Goal: Task Accomplishment & Management: Use online tool/utility

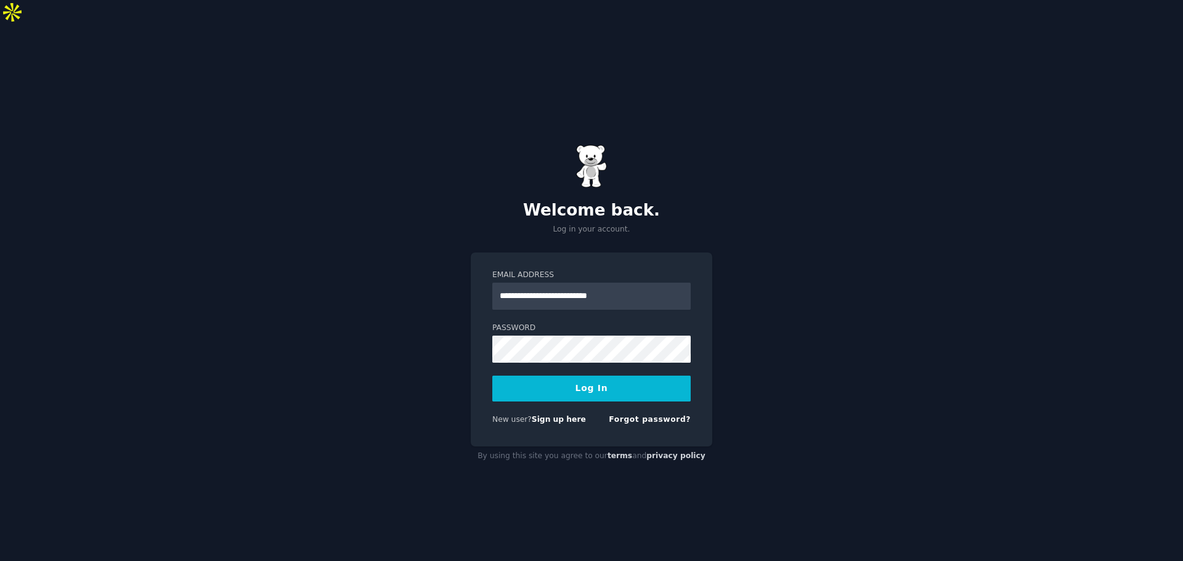
type input "**********"
click at [587, 376] on button "Log In" at bounding box center [591, 389] width 198 height 26
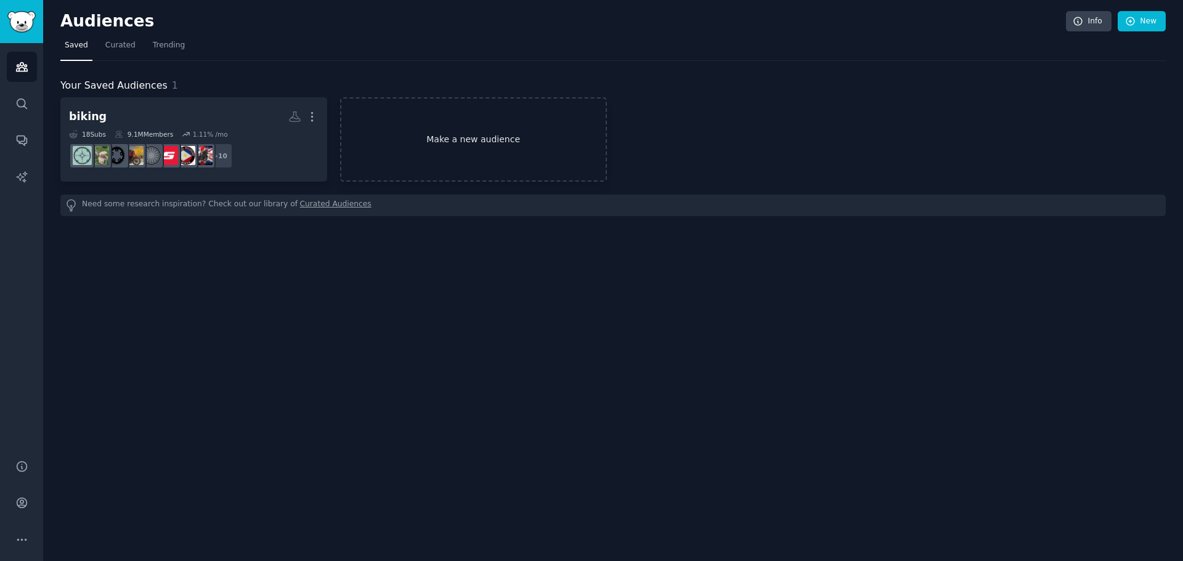
click at [508, 149] on link "Make a new audience" at bounding box center [473, 139] width 267 height 84
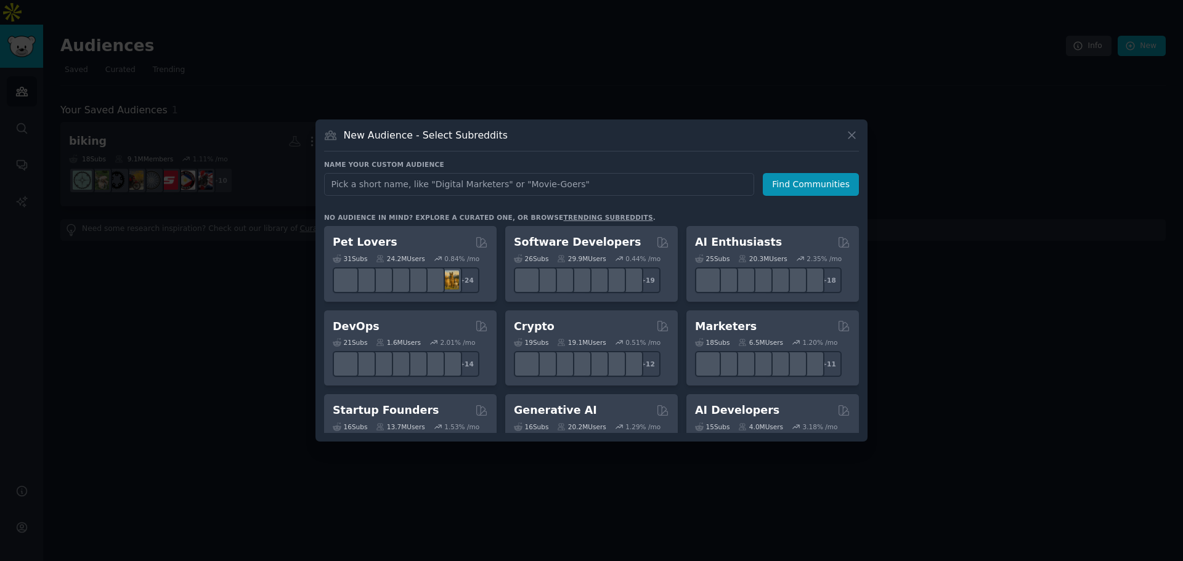
type input "fragrance"
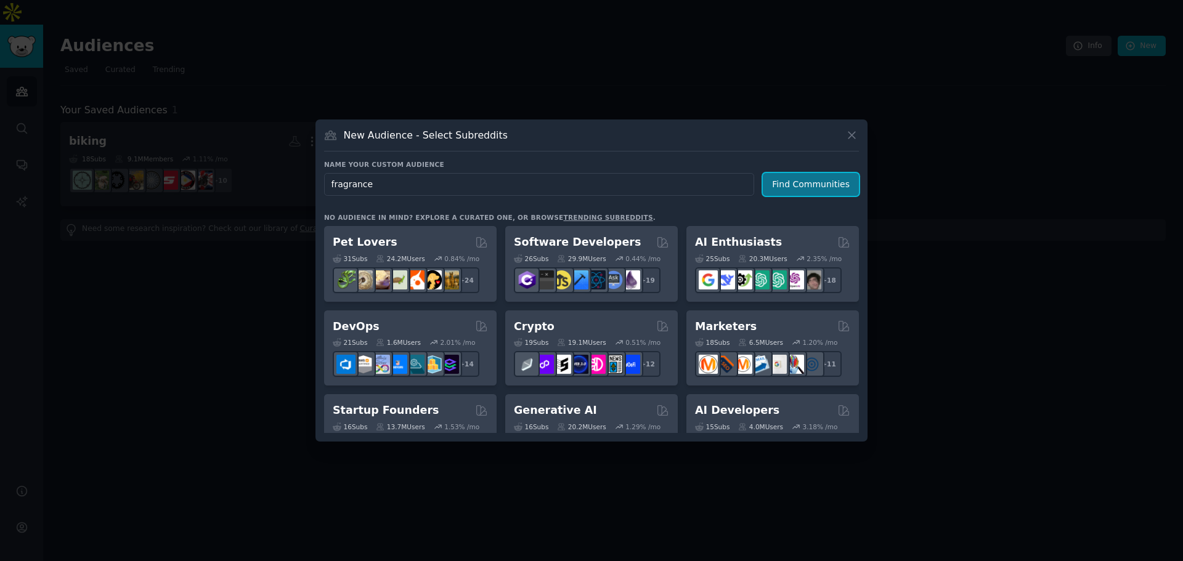
click at [806, 181] on button "Find Communities" at bounding box center [811, 184] width 96 height 23
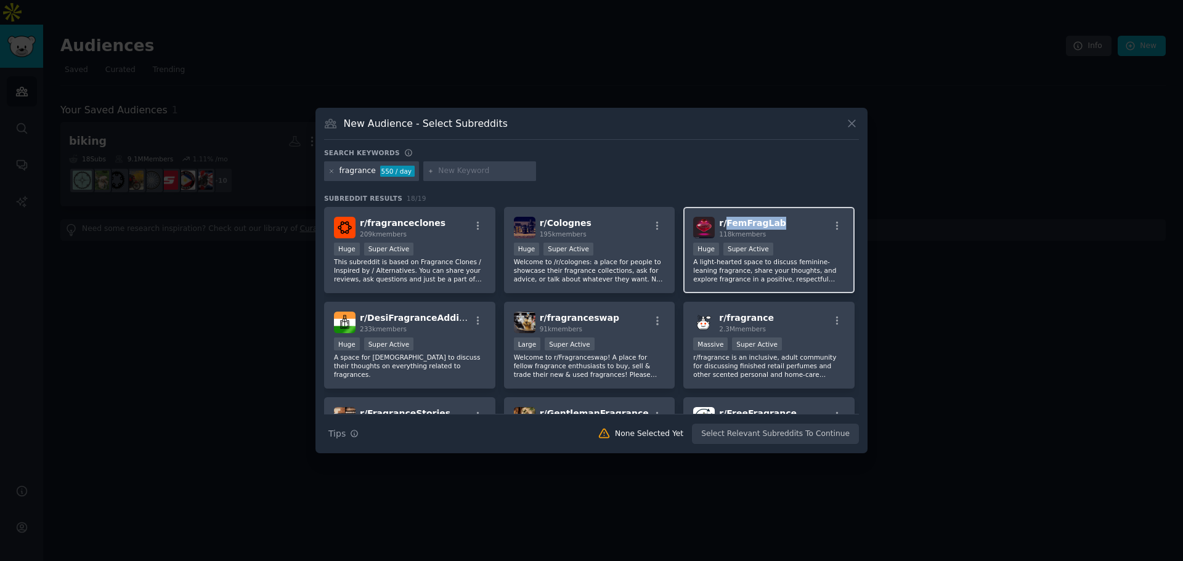
drag, startPoint x: 778, startPoint y: 224, endPoint x: 725, endPoint y: 225, distance: 53.6
click at [725, 225] on div "r/ FemFragLab 118k members" at bounding box center [769, 228] width 152 height 22
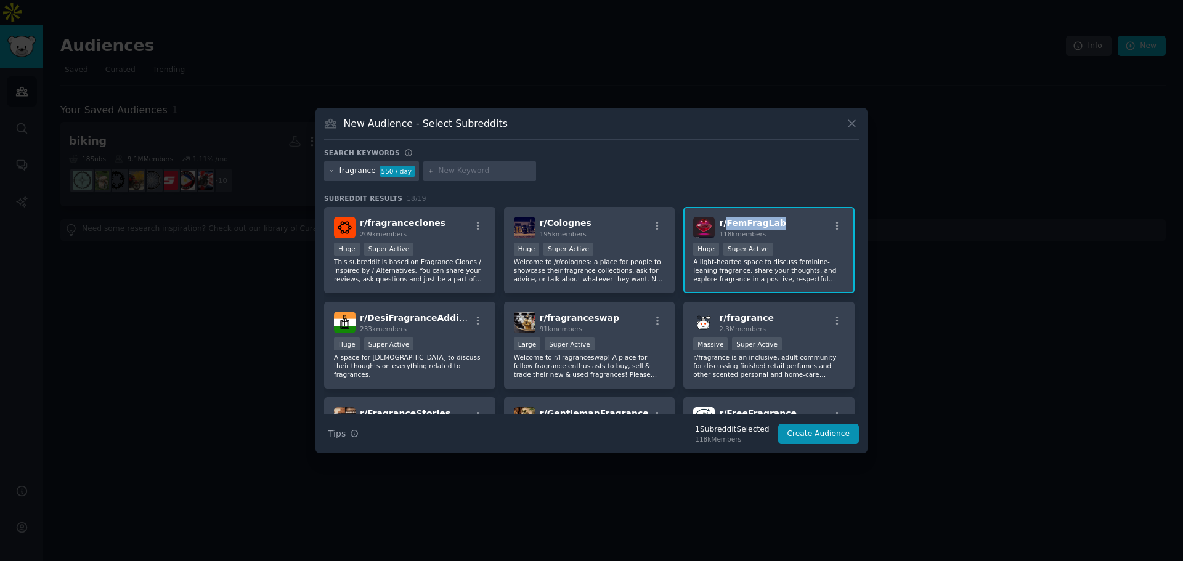
copy span "FemFragLab"
drag, startPoint x: 775, startPoint y: 317, endPoint x: 724, endPoint y: 319, distance: 51.2
click at [724, 319] on div "r/ fragrance 2.3M members" at bounding box center [769, 323] width 152 height 22
copy span "fragrance"
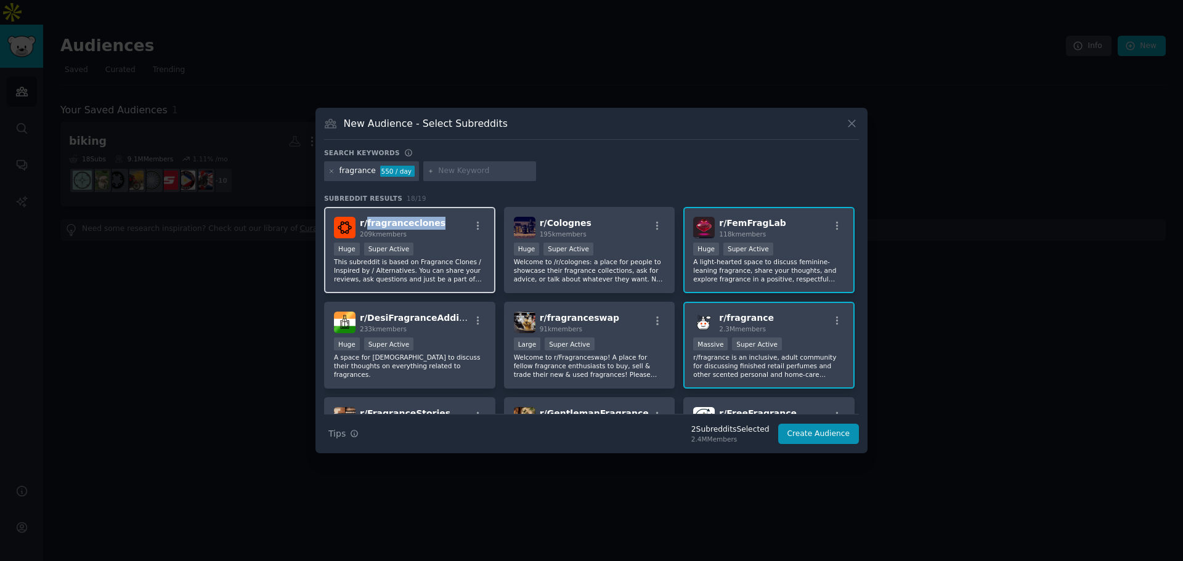
drag, startPoint x: 437, startPoint y: 227, endPoint x: 366, endPoint y: 227, distance: 70.9
click at [366, 227] on div "r/ fragranceclones 209k members" at bounding box center [410, 228] width 152 height 22
copy span "fragranceclones"
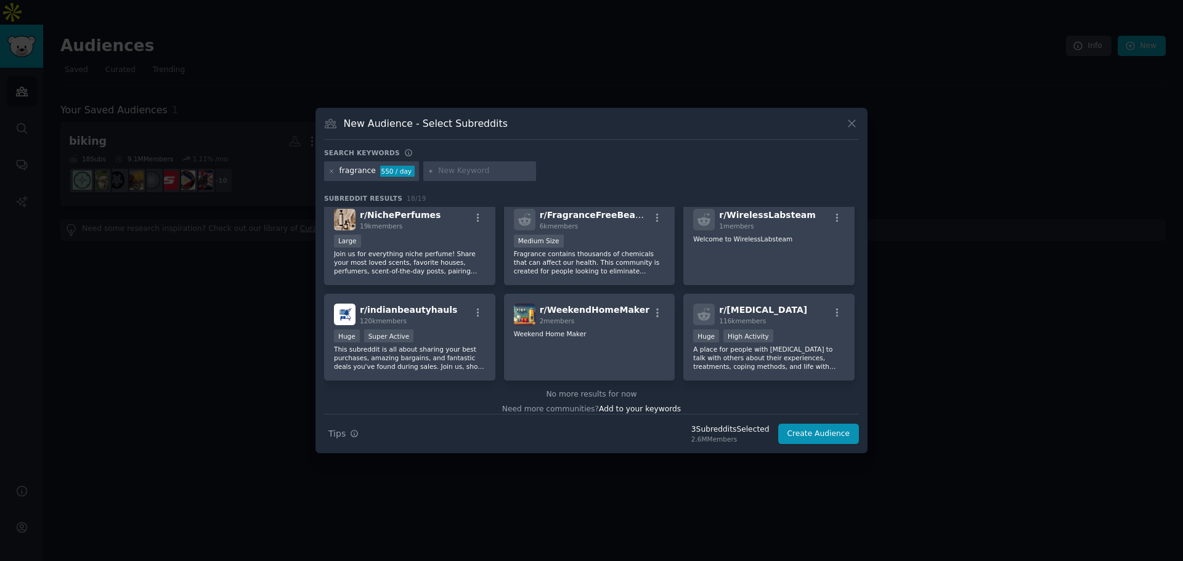
scroll to position [399, 0]
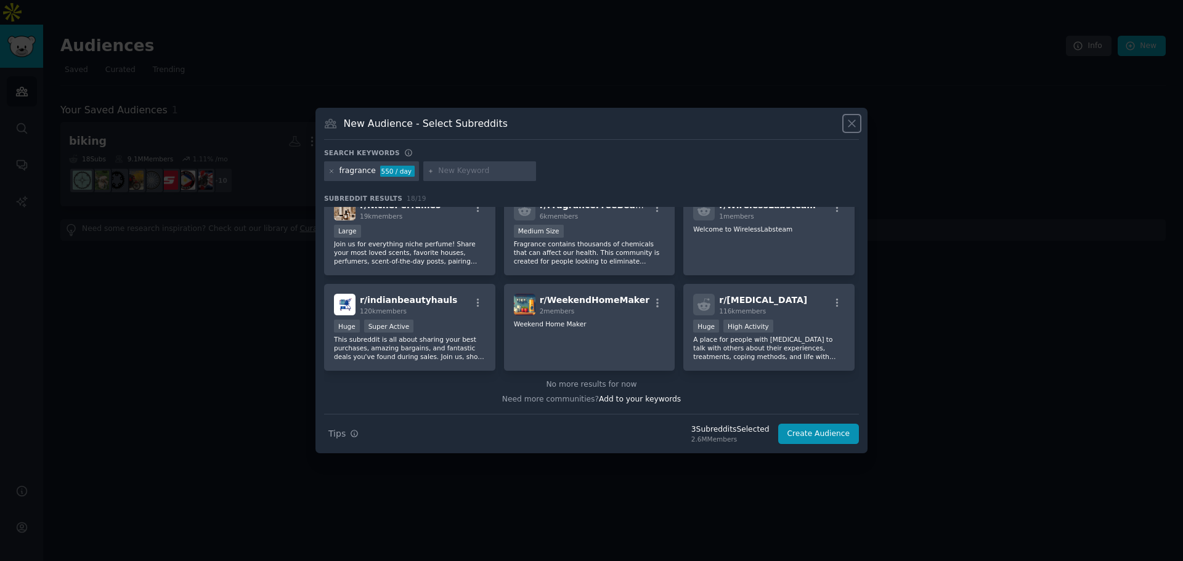
click at [847, 122] on icon at bounding box center [851, 123] width 13 height 13
